Goal: Task Accomplishment & Management: Use online tool/utility

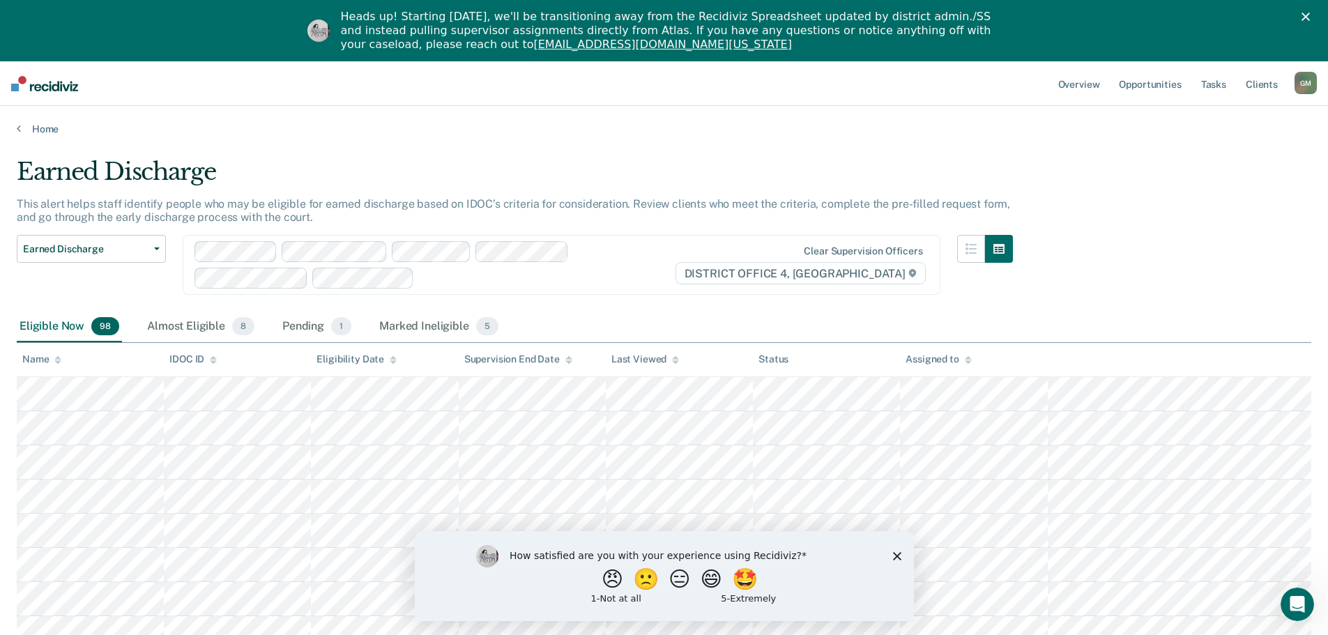
click at [894, 556] on icon "Close survey" at bounding box center [896, 556] width 8 height 8
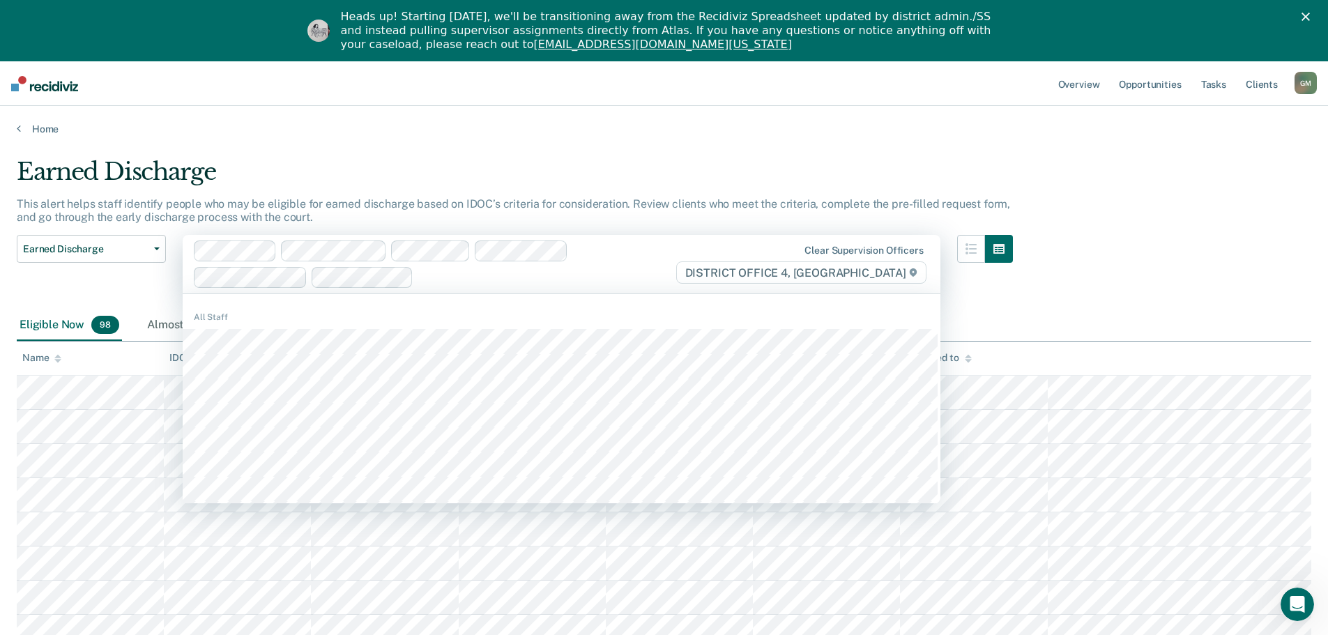
drag, startPoint x: 1314, startPoint y: 200, endPoint x: 1307, endPoint y: 208, distance: 10.4
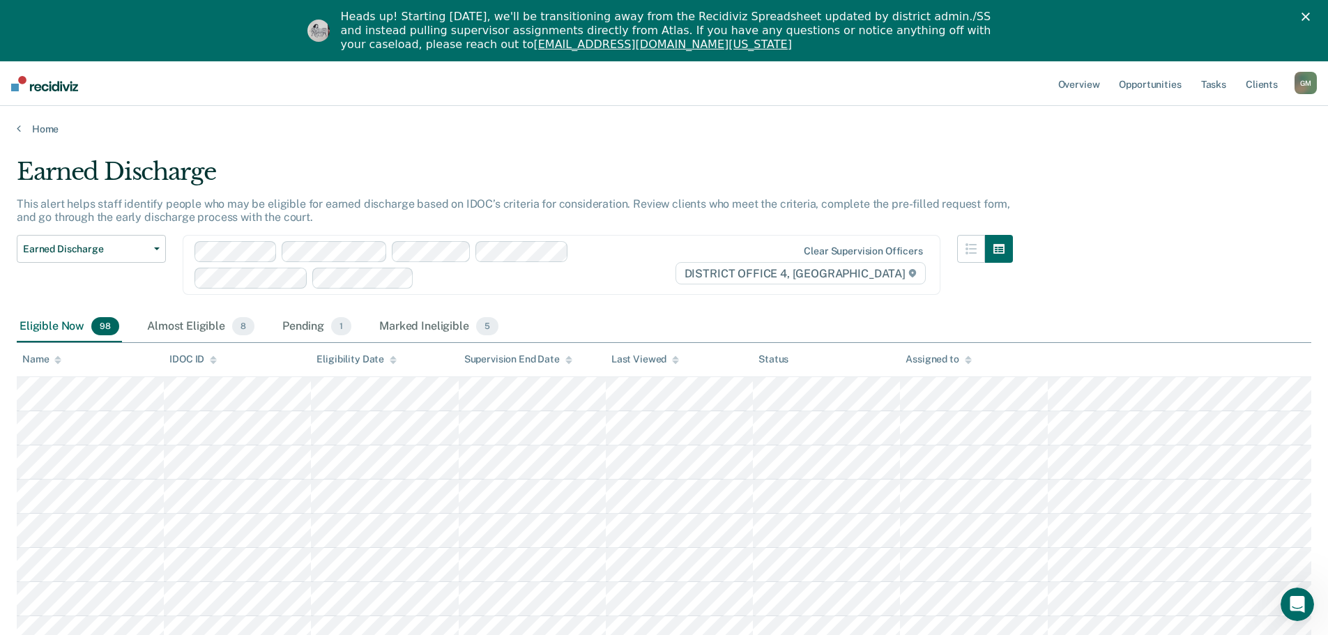
click at [467, 281] on div at bounding box center [547, 278] width 254 height 16
click at [1089, 83] on link "Overview" at bounding box center [1079, 83] width 47 height 45
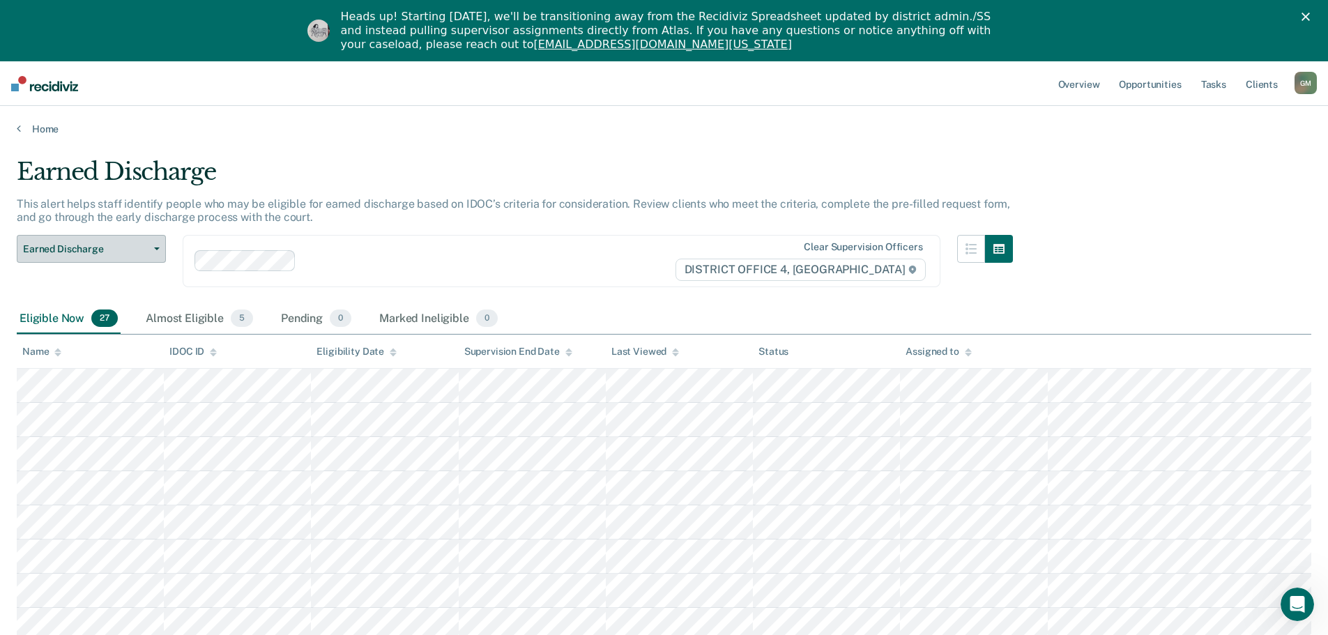
click at [158, 250] on button "Earned Discharge" at bounding box center [91, 249] width 149 height 28
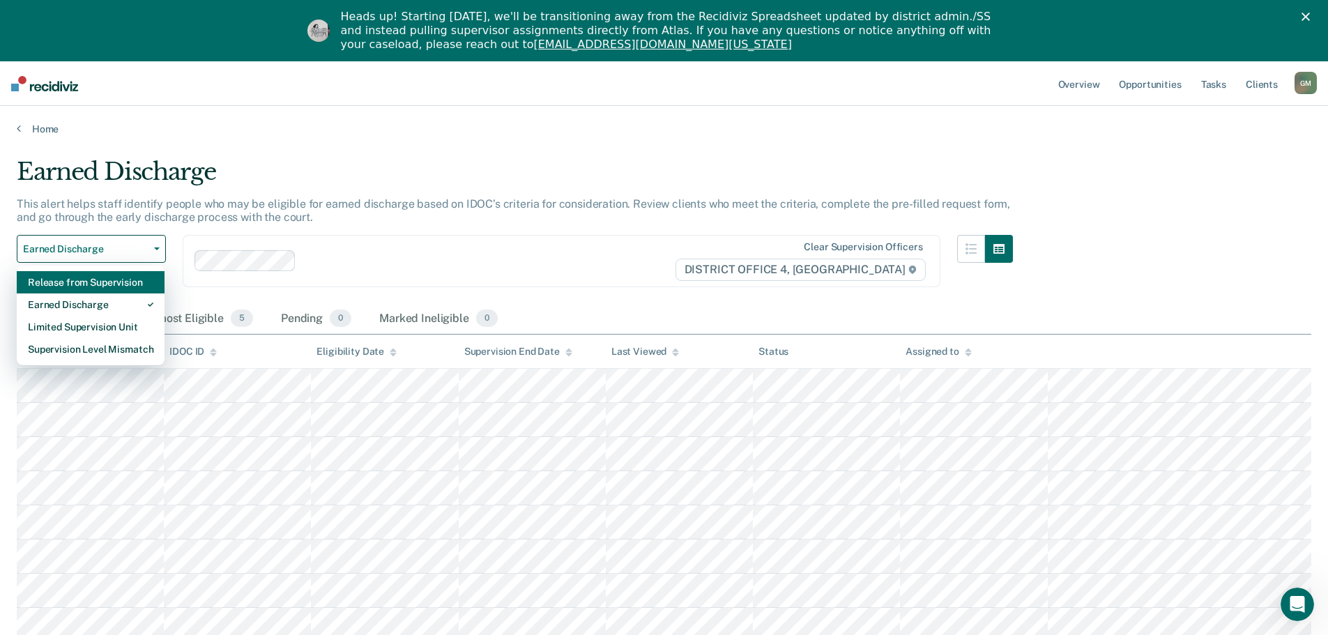
click at [121, 284] on div "Release from Supervision" at bounding box center [91, 282] width 126 height 22
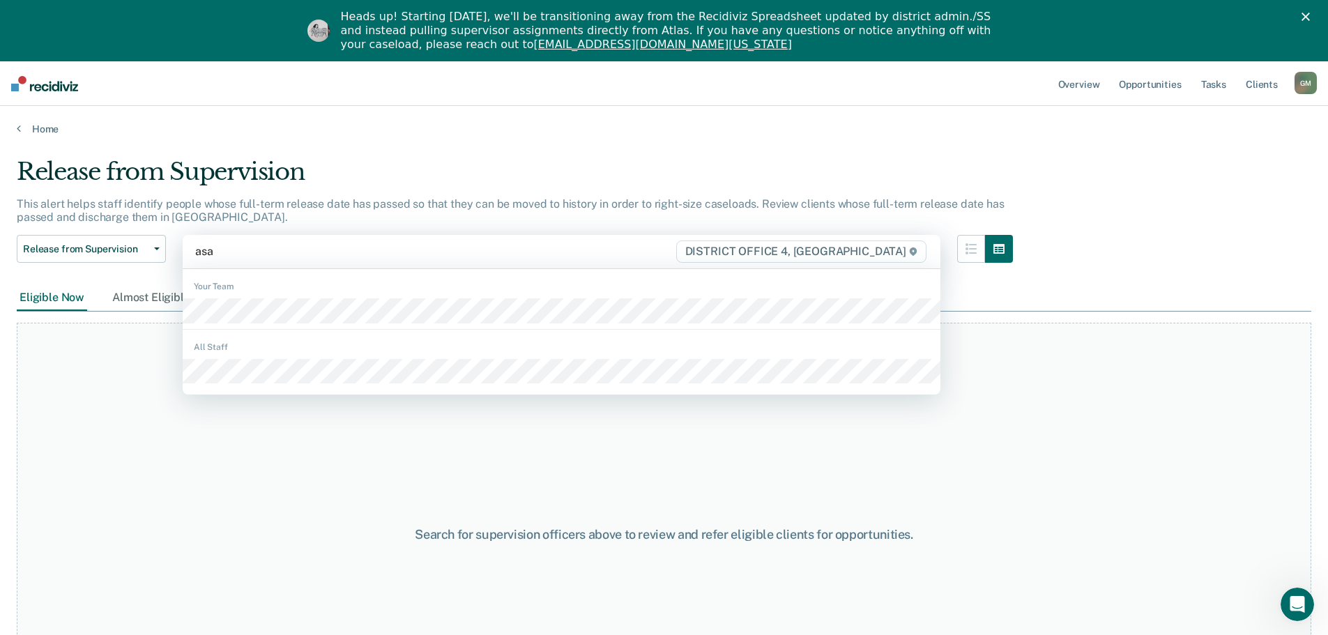
type input "[PERSON_NAME]"
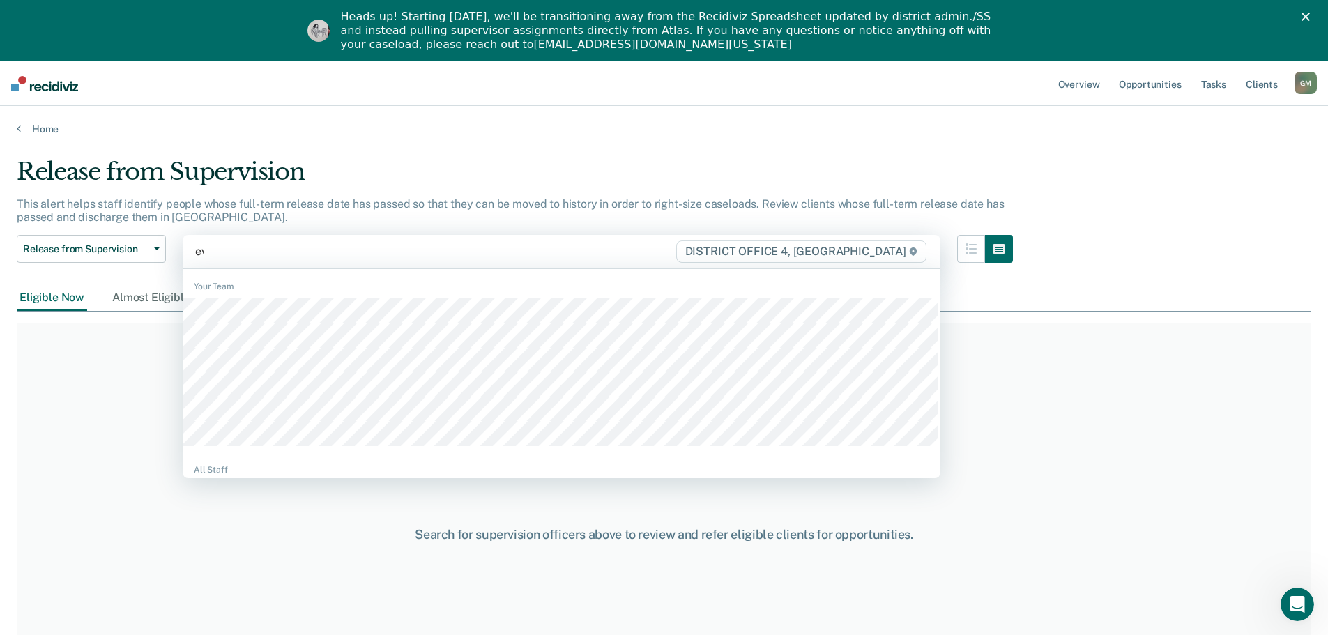
type input "evan"
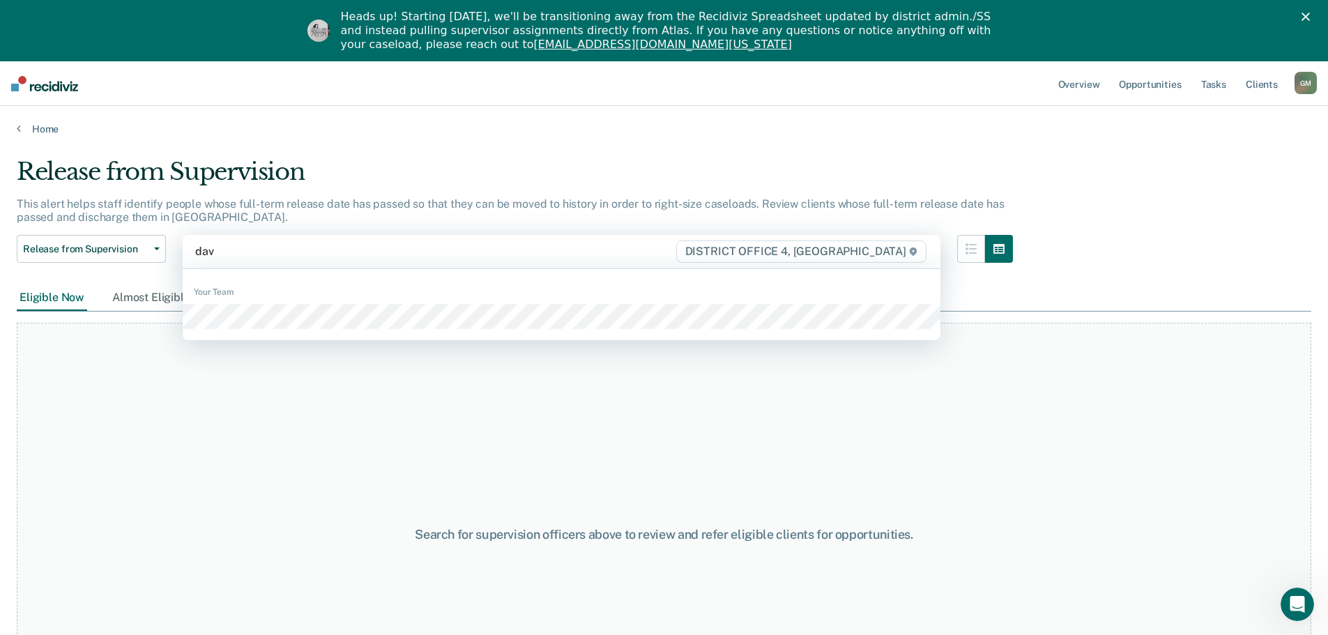
type input "davi"
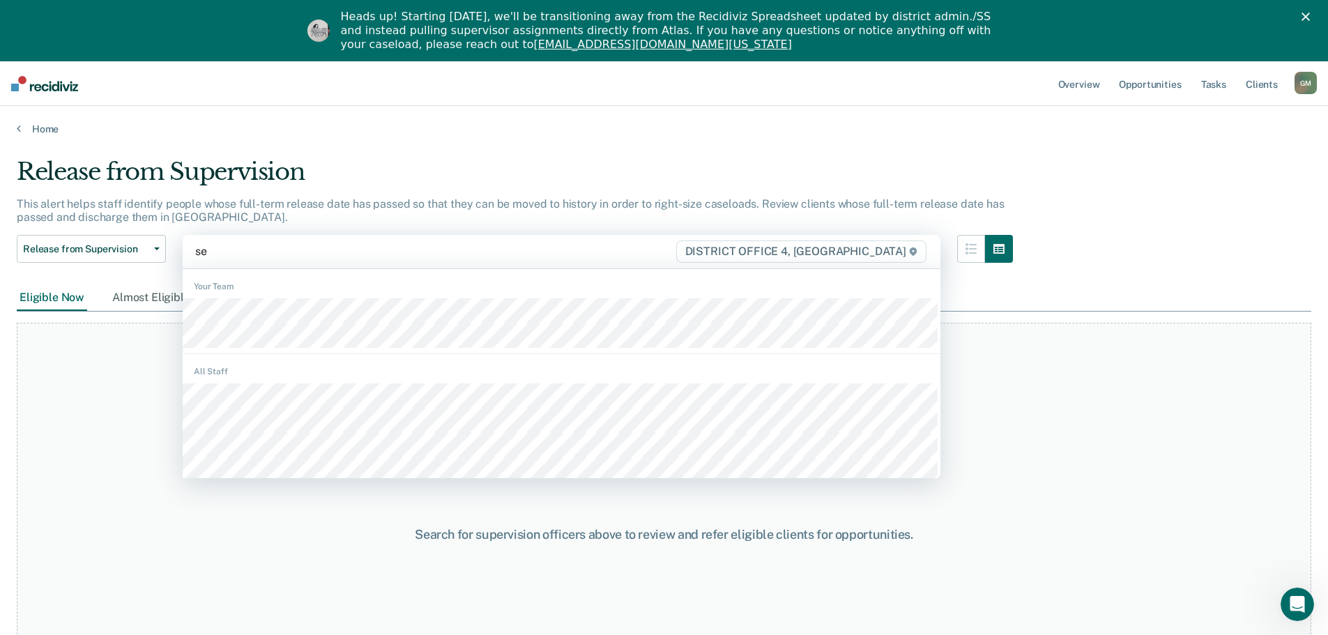
type input "sev"
click at [255, 258] on div at bounding box center [435, 251] width 480 height 16
type input "[PERSON_NAME]"
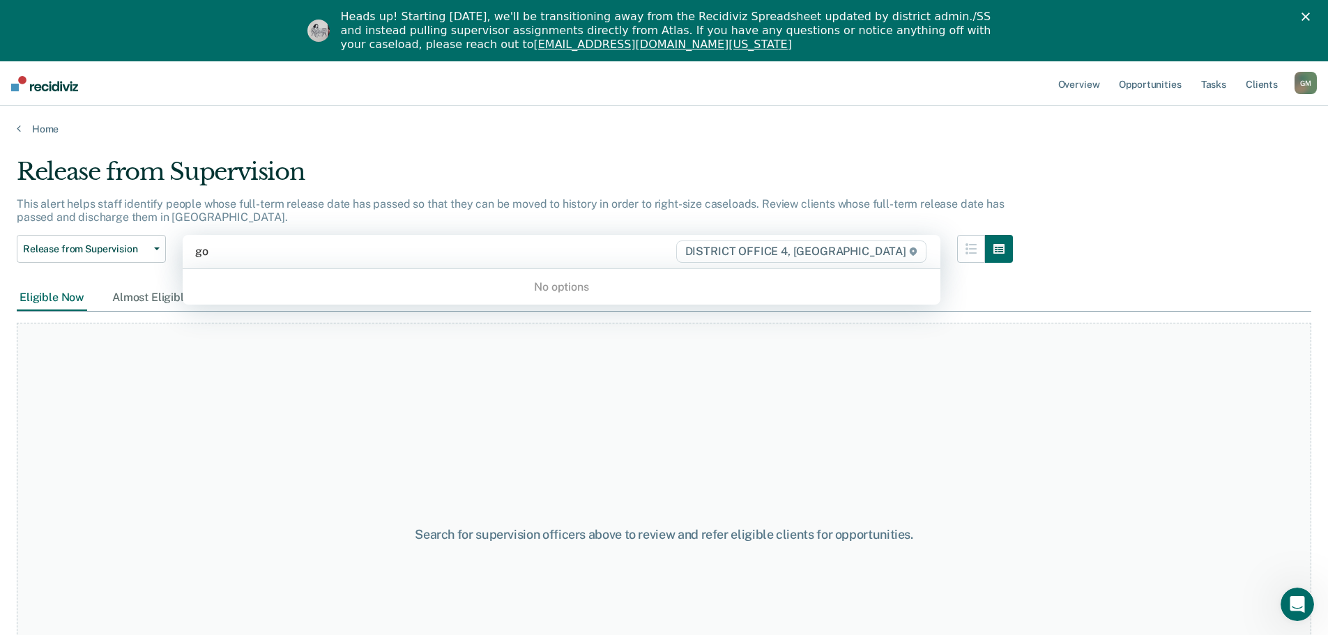
type input "g"
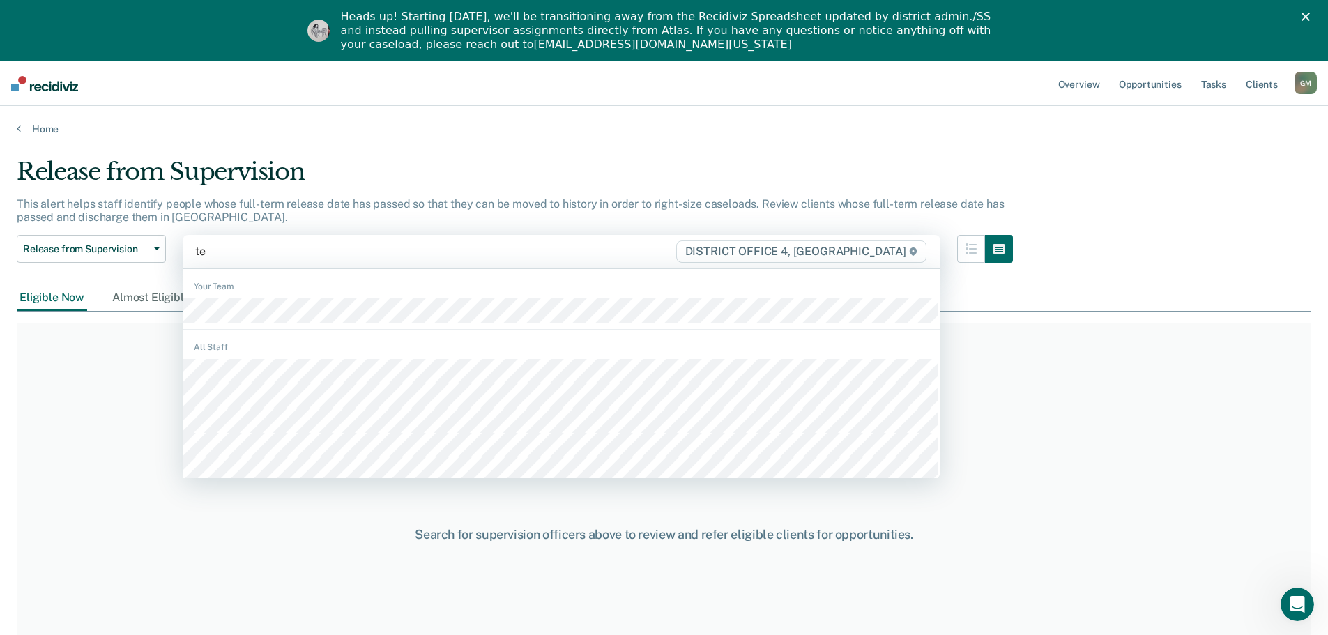
type input "t"
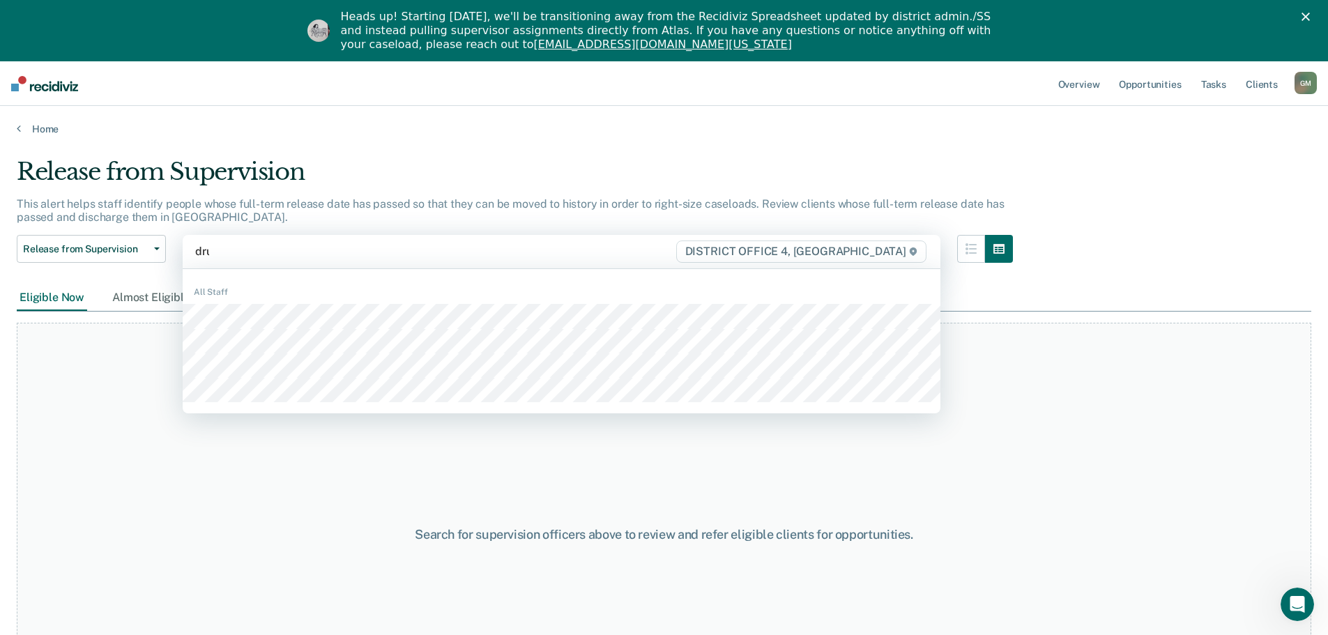
type input "drug"
